Goal: Information Seeking & Learning: Find specific fact

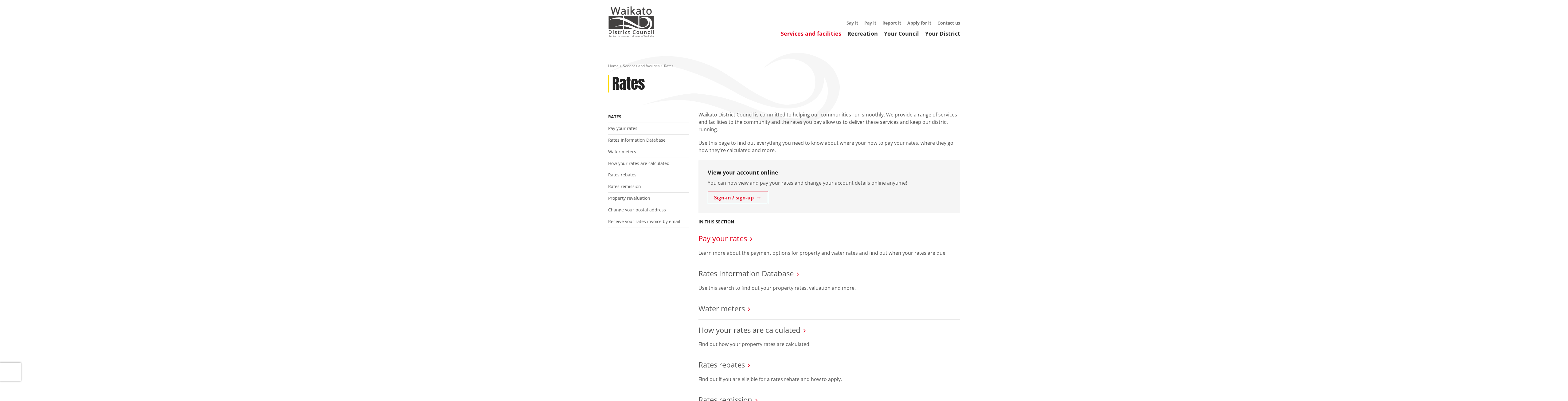
scroll to position [30, 0]
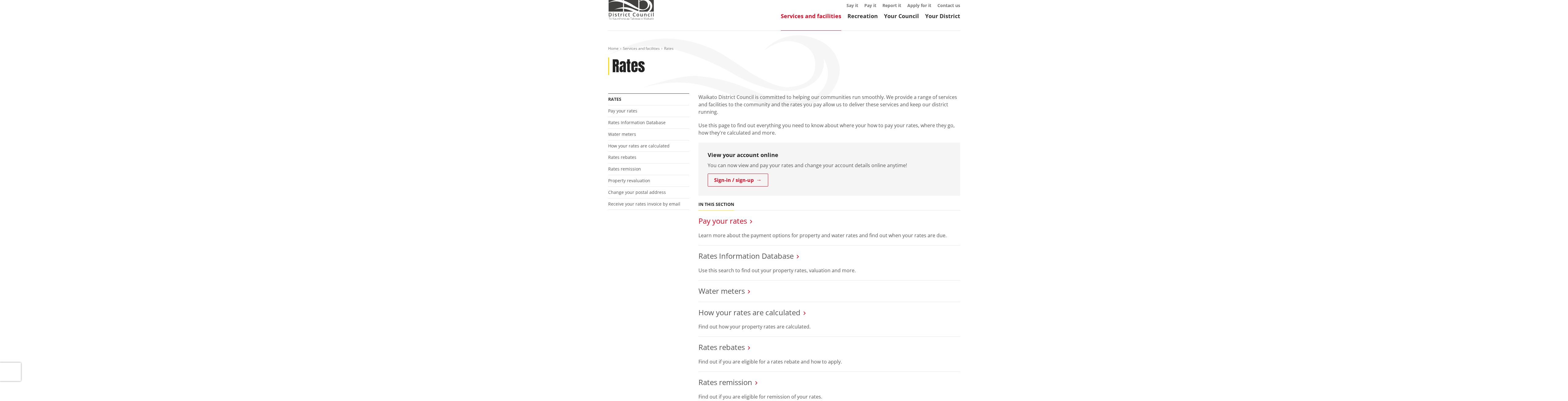
click at [729, 220] on link "Pay your rates" at bounding box center [723, 220] width 49 height 10
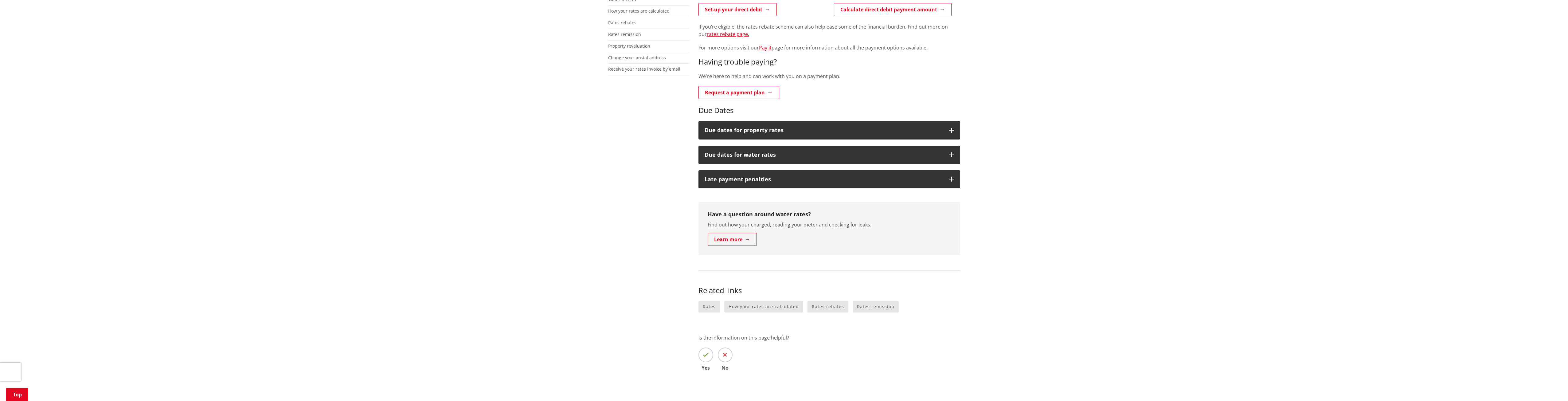
scroll to position [184, 0]
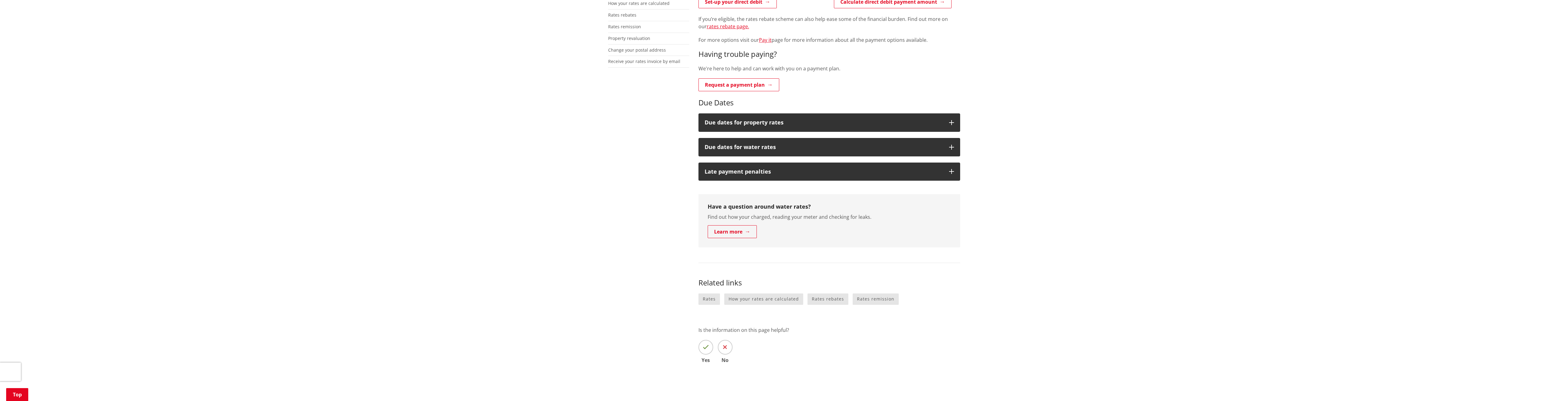
click at [715, 137] on div "Property and water rates can now be paid online. Pay property rates online Pay …" at bounding box center [829, 160] width 271 height 441
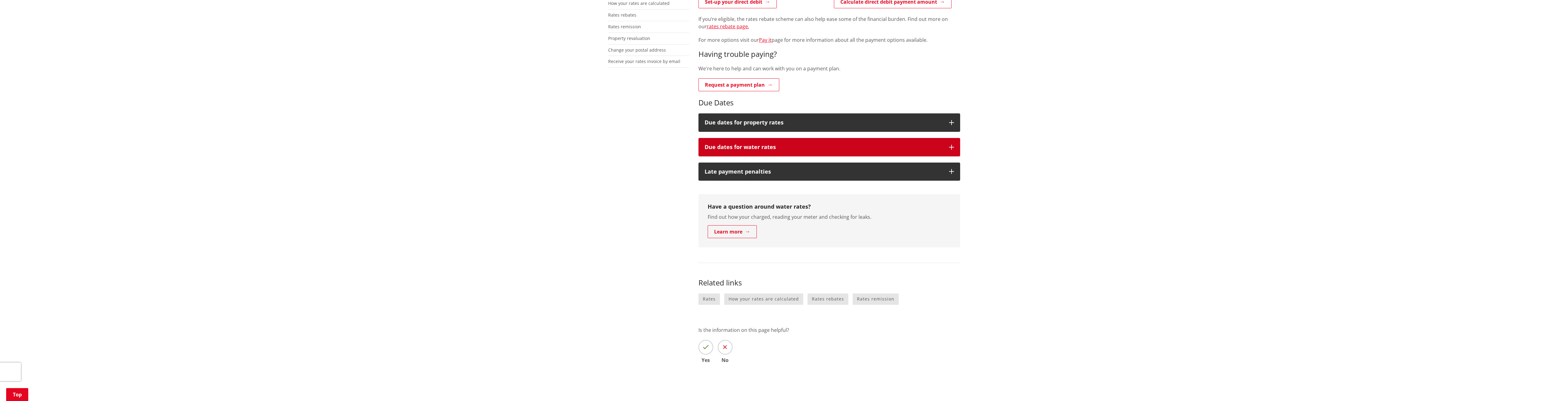
click at [717, 146] on h3 "Due dates for water rates" at bounding box center [824, 147] width 239 height 6
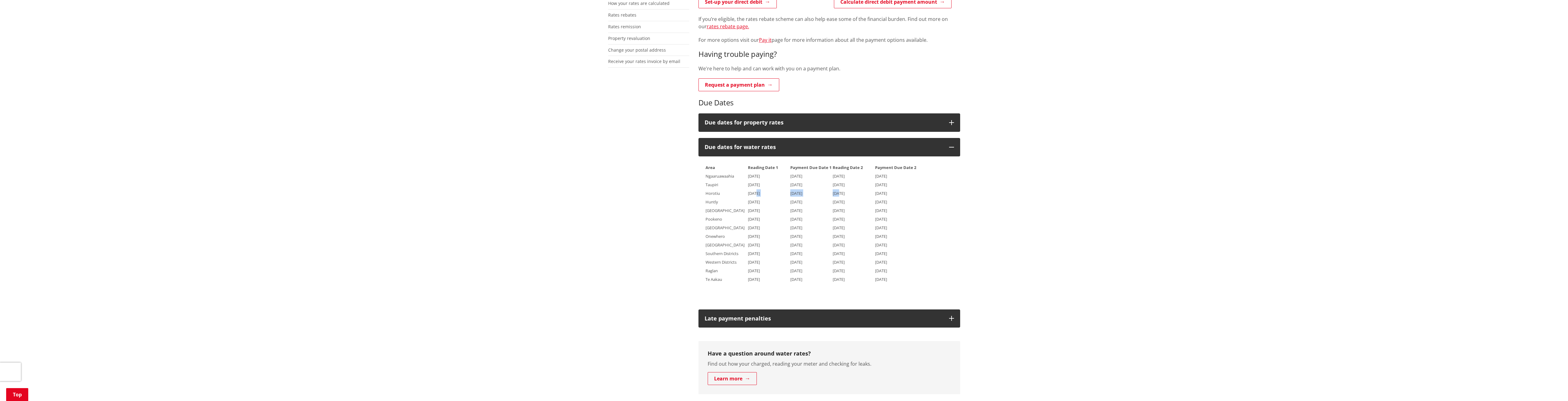
drag, startPoint x: 754, startPoint y: 193, endPoint x: 841, endPoint y: 197, distance: 87.1
click at [838, 195] on tr "Horotiu [DATE] [DATE] [DATE] [DATE]" at bounding box center [811, 192] width 211 height 8
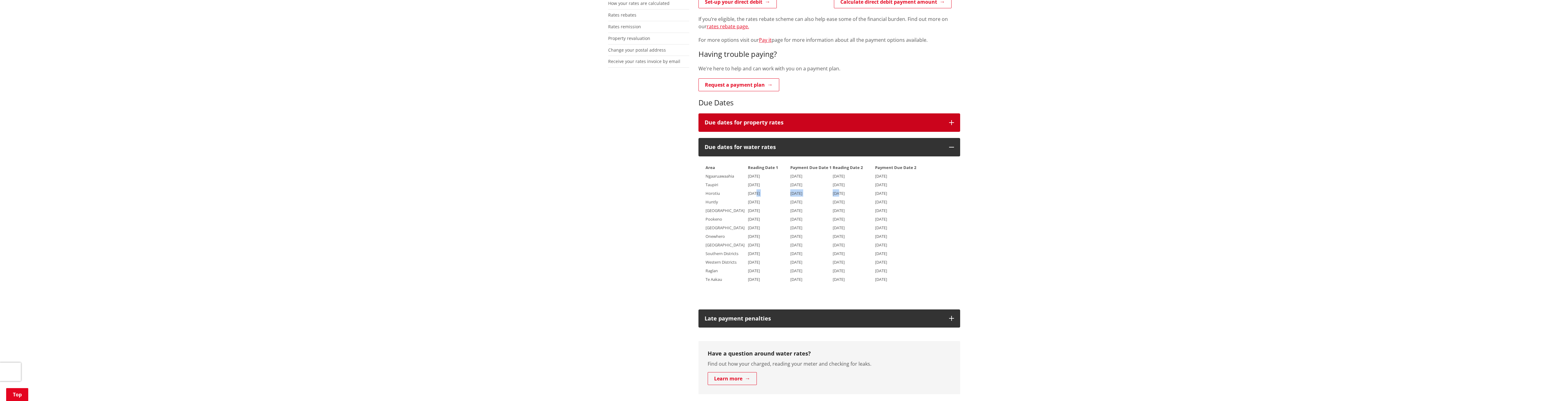
click at [796, 120] on h3 "Due dates for property rates" at bounding box center [824, 122] width 239 height 6
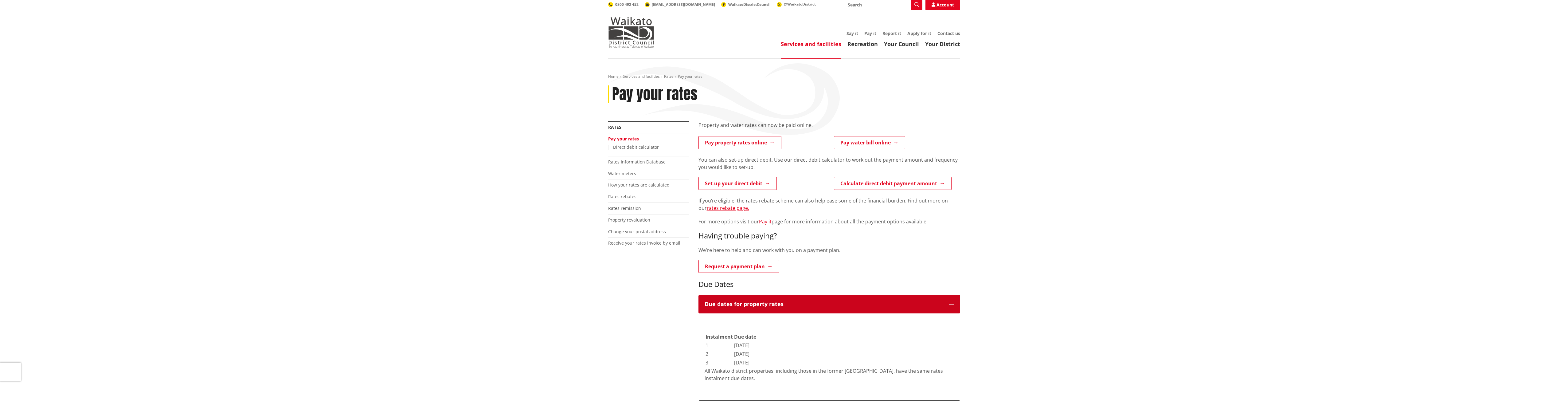
scroll to position [0, 0]
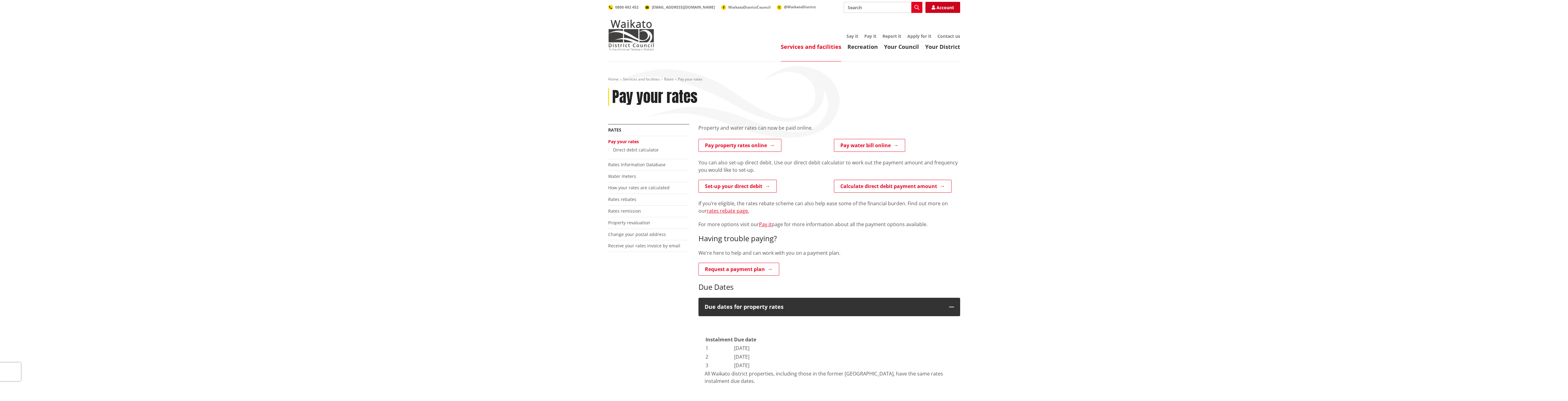
click at [948, 9] on link "Account" at bounding box center [942, 7] width 35 height 11
